Goal: Task Accomplishment & Management: Complete application form

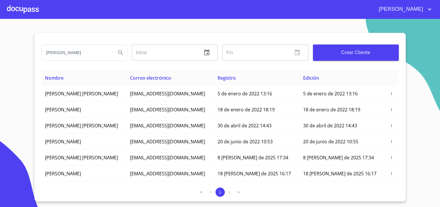
click at [24, 10] on div at bounding box center [23, 9] width 32 height 19
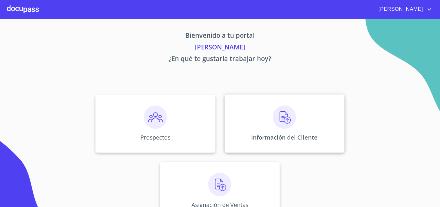
click at [275, 140] on p "Información del Cliente" at bounding box center [285, 137] width 66 height 8
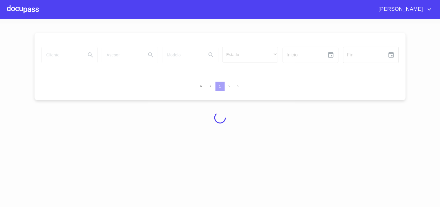
click at [57, 56] on div at bounding box center [220, 117] width 440 height 188
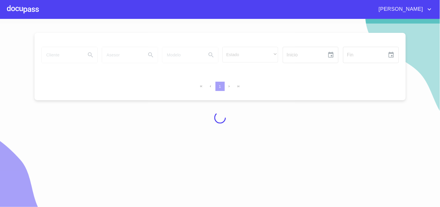
click at [60, 57] on div at bounding box center [220, 117] width 440 height 188
click at [70, 57] on div at bounding box center [220, 117] width 440 height 188
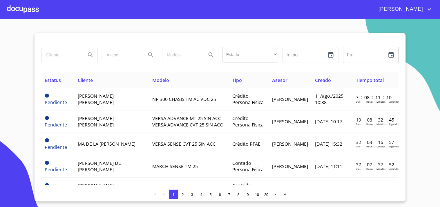
click at [73, 56] on input "search" at bounding box center [61, 55] width 39 height 16
type input "[PERSON_NAME]"
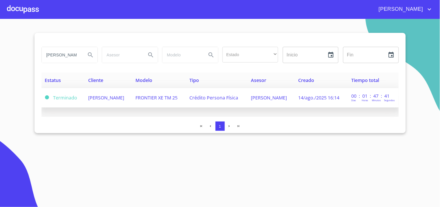
click at [91, 97] on span "[PERSON_NAME]" at bounding box center [106, 97] width 36 height 6
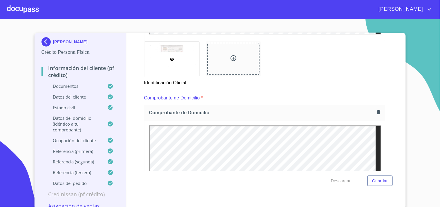
scroll to position [290, 0]
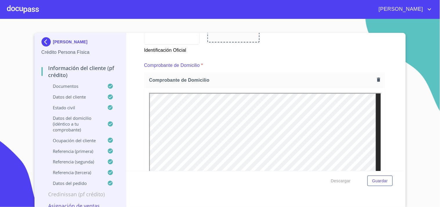
click at [376, 81] on icon "button" at bounding box center [379, 80] width 6 height 6
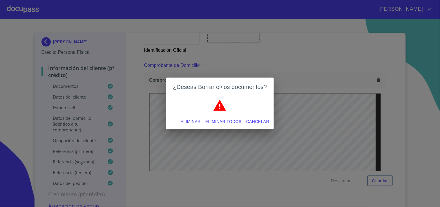
click at [210, 120] on span "Eliminar todos" at bounding box center [223, 121] width 36 height 7
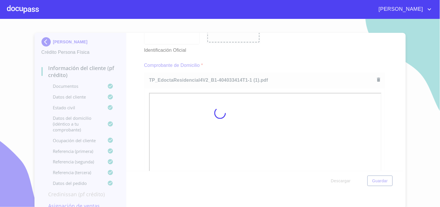
click at [386, 104] on div at bounding box center [220, 113] width 440 height 188
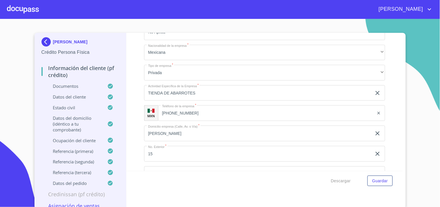
scroll to position [1937, 0]
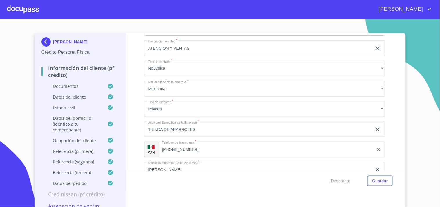
click at [25, 8] on div at bounding box center [23, 9] width 32 height 19
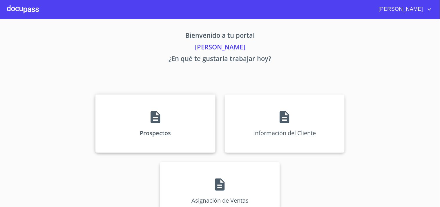
click at [173, 121] on div "Prospectos" at bounding box center [155, 123] width 120 height 58
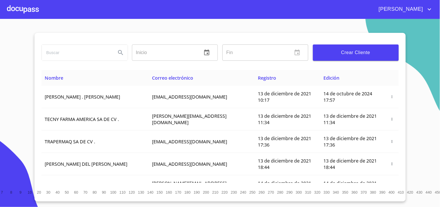
click at [85, 49] on input "search" at bounding box center [77, 53] width 70 height 16
type input "[PERSON_NAME]"
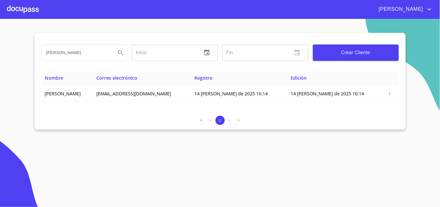
click at [25, 6] on div at bounding box center [23, 9] width 32 height 19
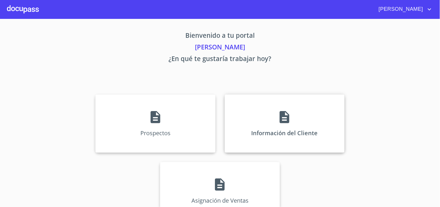
click at [269, 126] on div "Información del Cliente" at bounding box center [285, 123] width 120 height 58
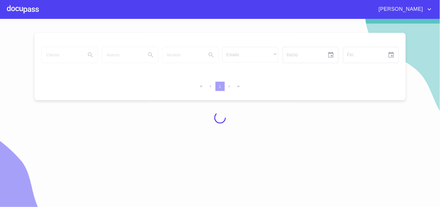
click at [59, 49] on div at bounding box center [220, 117] width 440 height 188
click at [59, 56] on div at bounding box center [220, 117] width 440 height 188
click at [71, 57] on div at bounding box center [220, 117] width 440 height 188
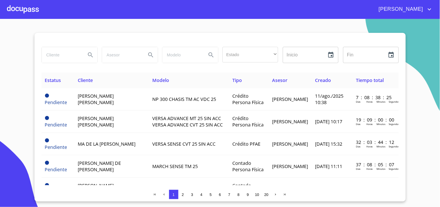
click at [71, 57] on input "search" at bounding box center [61, 55] width 39 height 16
type input "[PERSON_NAME]"
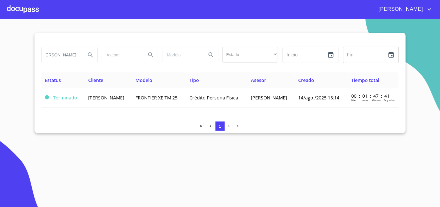
scroll to position [0, 0]
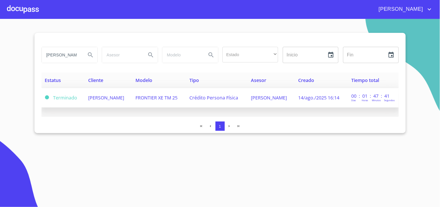
click at [149, 95] on span "FRONTIER XE TM 25" at bounding box center [156, 97] width 42 height 6
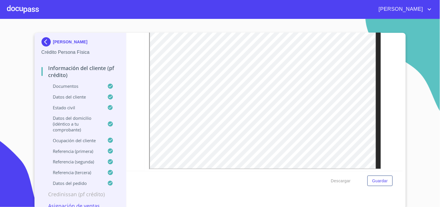
scroll to position [156, 0]
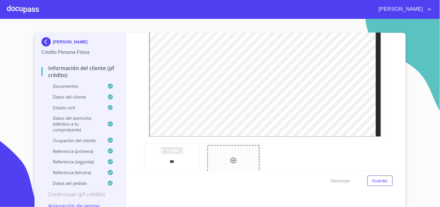
click at [322, 141] on div at bounding box center [264, 59] width 241 height 167
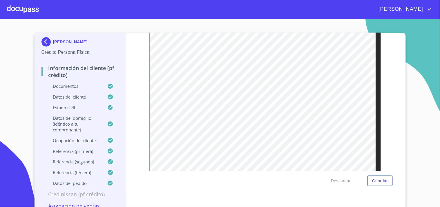
scroll to position [123, 0]
